Goal: Transaction & Acquisition: Purchase product/service

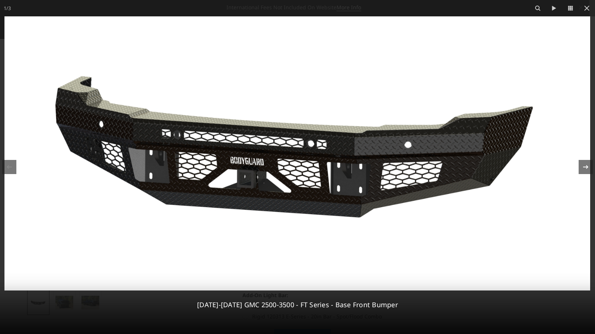
click at [585, 165] on icon at bounding box center [585, 166] width 9 height 9
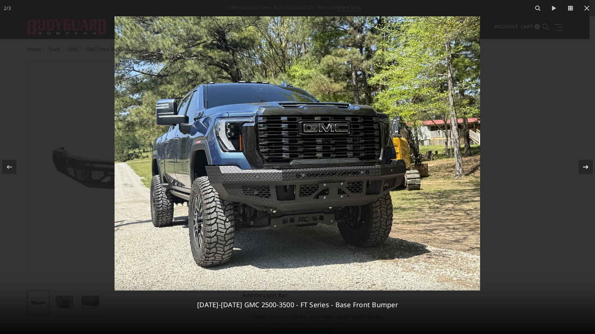
click at [584, 165] on icon at bounding box center [585, 166] width 9 height 9
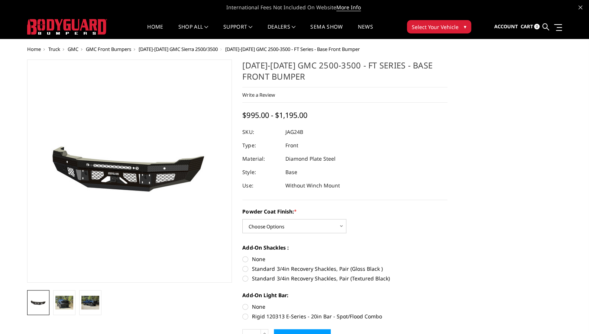
click at [176, 49] on span "[DATE]-[DATE] GMC Sierra 2500/3500" at bounding box center [178, 49] width 79 height 7
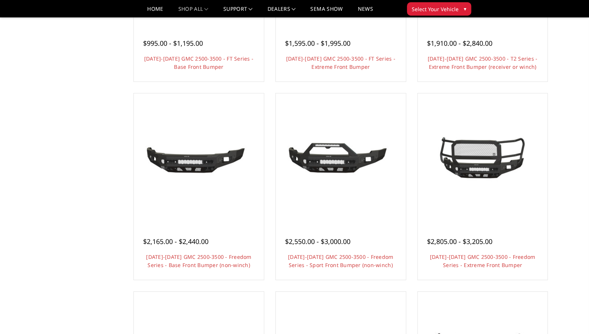
scroll to position [186, 0]
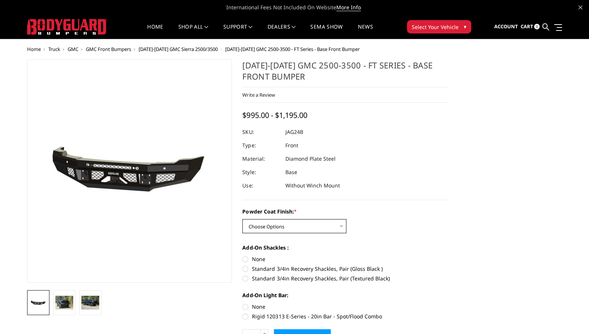
click at [296, 228] on select "Choose Options Bare Metal Gloss Black Powder Coat Textured Black Powder Coat" at bounding box center [294, 226] width 104 height 14
drag, startPoint x: 446, startPoint y: 200, endPoint x: 424, endPoint y: 193, distance: 23.5
click at [446, 198] on section "[DATE]-[DATE] GMC 2500-3500 - FT Series - Base Front Bumper Write a Review Writ…" at bounding box center [345, 207] width 216 height 296
click at [193, 48] on span "[DATE]-[DATE] GMC Sierra 2500/3500" at bounding box center [178, 49] width 79 height 7
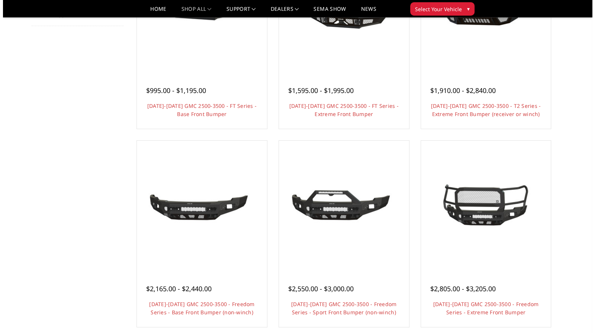
scroll to position [74, 0]
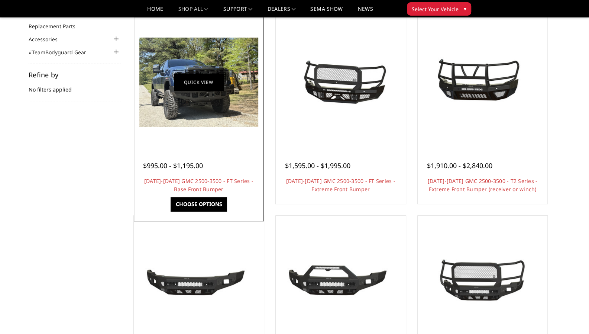
click at [206, 89] on link "Quick view" at bounding box center [199, 81] width 50 height 17
